Goal: Transaction & Acquisition: Book appointment/travel/reservation

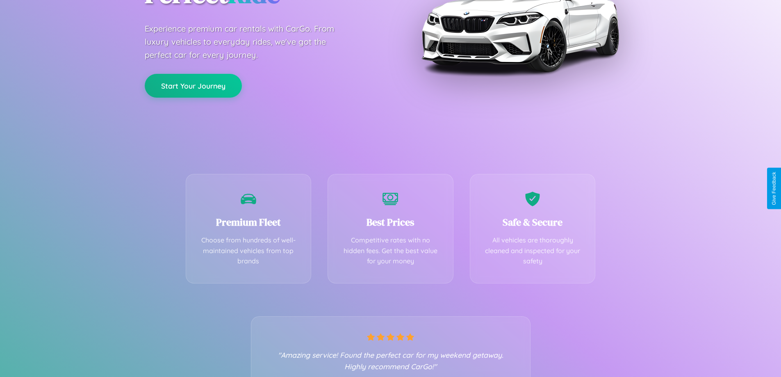
scroll to position [161, 0]
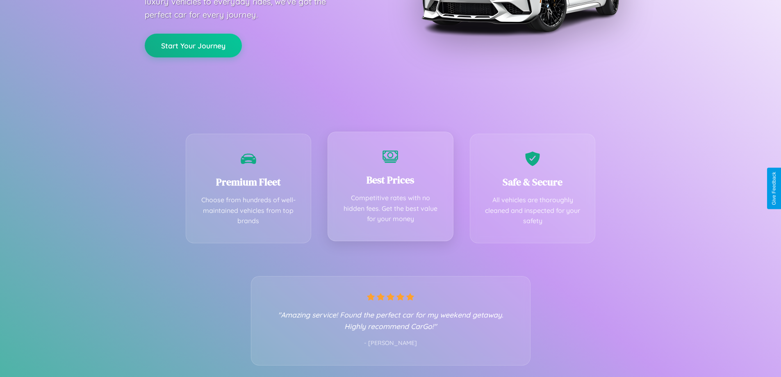
click at [390, 188] on div "Best Prices Competitive rates with no hidden fees. Get the best value for your …" at bounding box center [390, 186] width 126 height 109
click at [193, 45] on button "Start Your Journey" at bounding box center [193, 45] width 97 height 24
click at [193, 44] on button "Start Your Journey" at bounding box center [193, 45] width 97 height 24
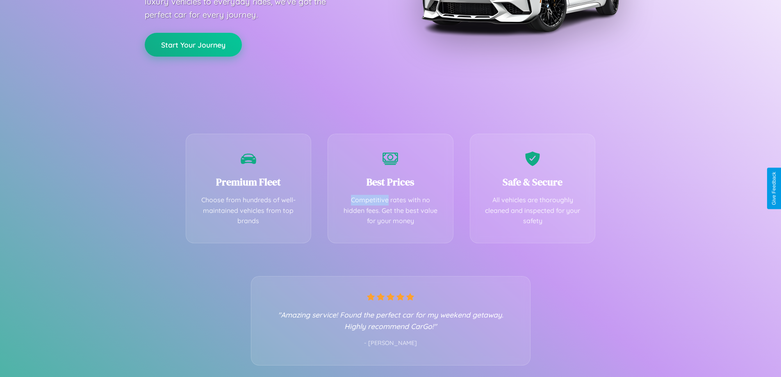
click at [193, 44] on button "Start Your Journey" at bounding box center [193, 45] width 97 height 24
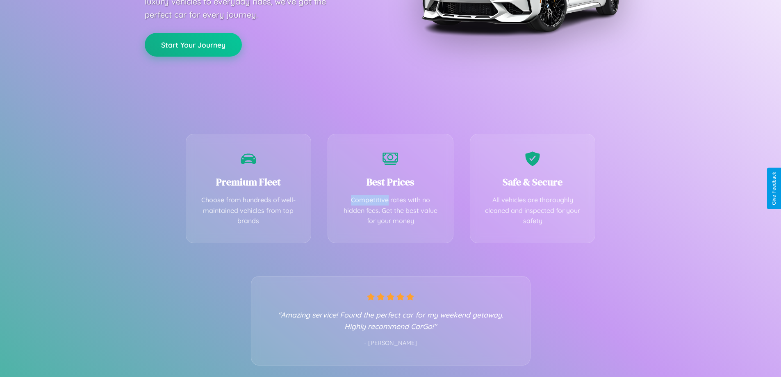
click at [193, 44] on button "Start Your Journey" at bounding box center [193, 45] width 97 height 24
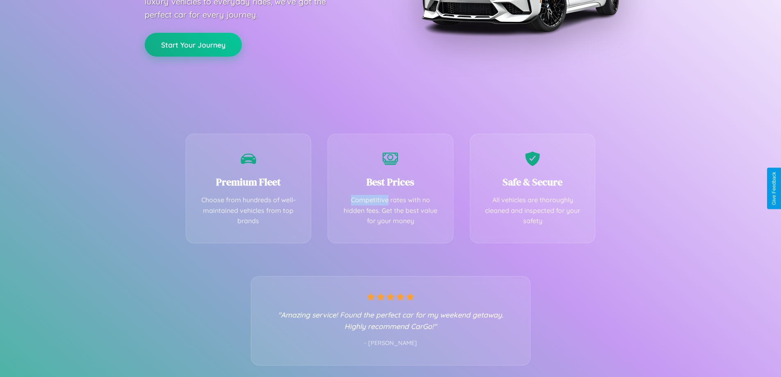
click at [193, 44] on button "Start Your Journey" at bounding box center [193, 45] width 97 height 24
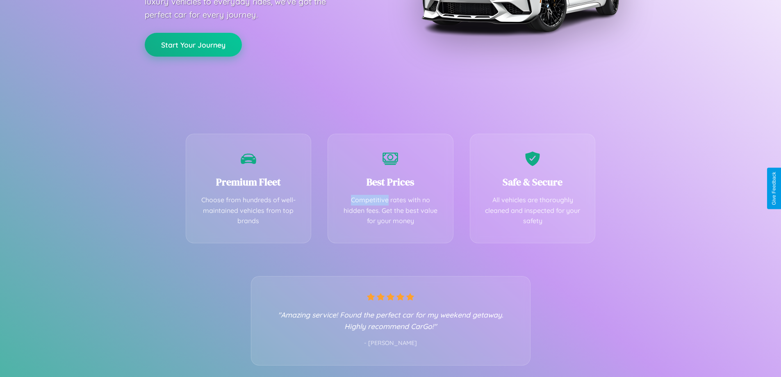
click at [193, 44] on button "Start Your Journey" at bounding box center [193, 45] width 97 height 24
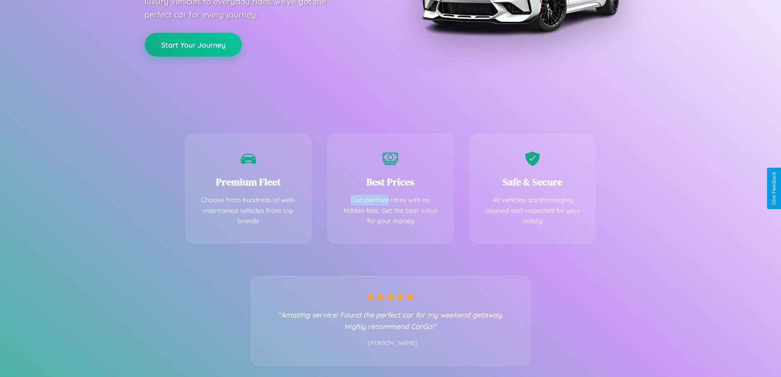
click at [193, 44] on button "Start Your Journey" at bounding box center [193, 45] width 97 height 24
